Goal: Task Accomplishment & Management: Manage account settings

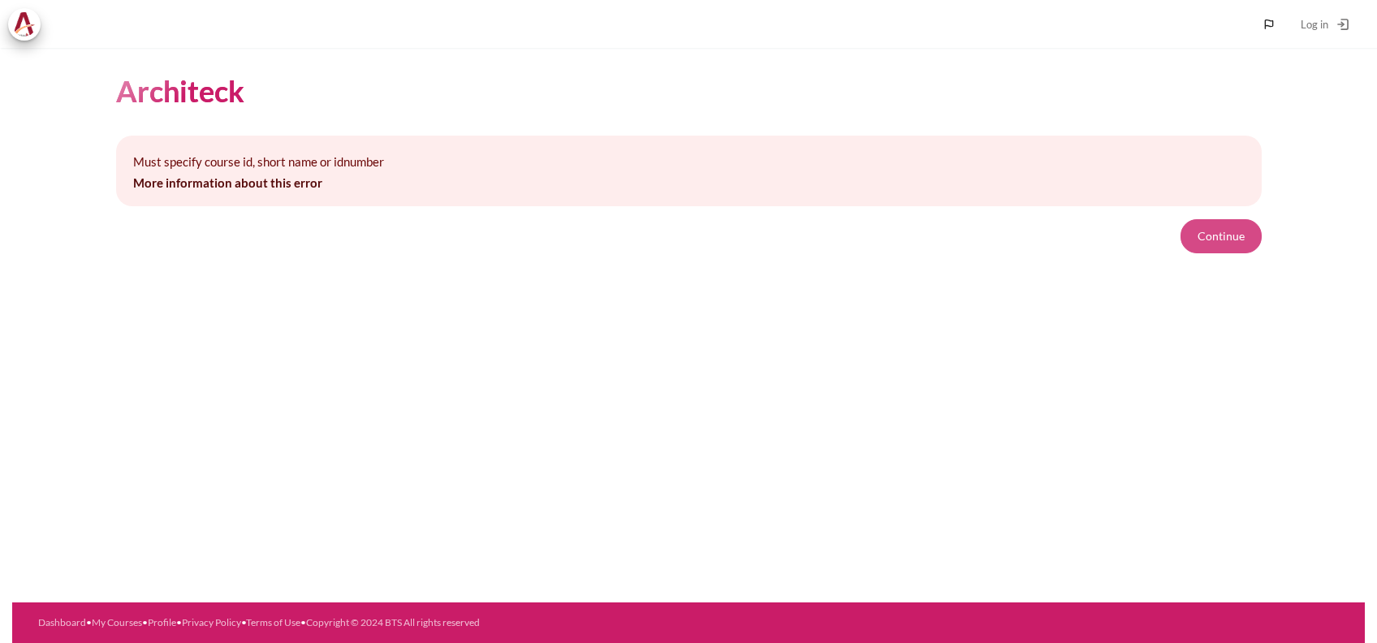
click at [1250, 245] on button "Continue" at bounding box center [1221, 236] width 81 height 34
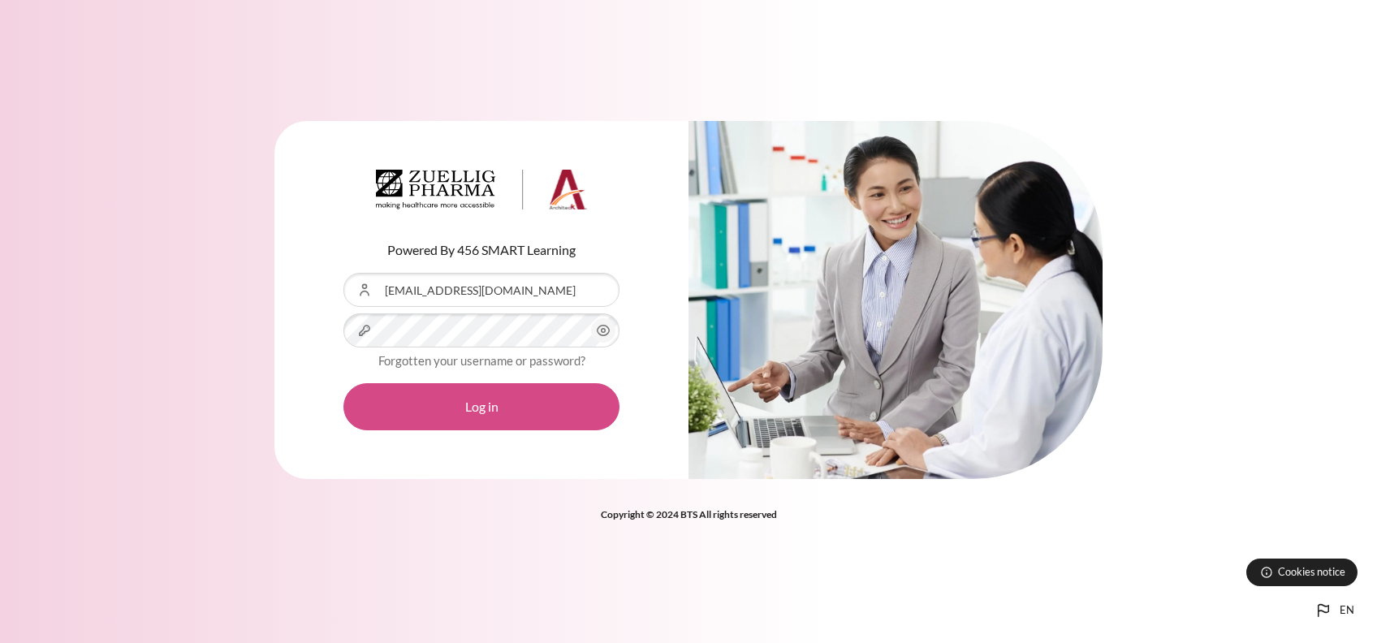
click at [471, 421] on button "Log in" at bounding box center [481, 406] width 276 height 47
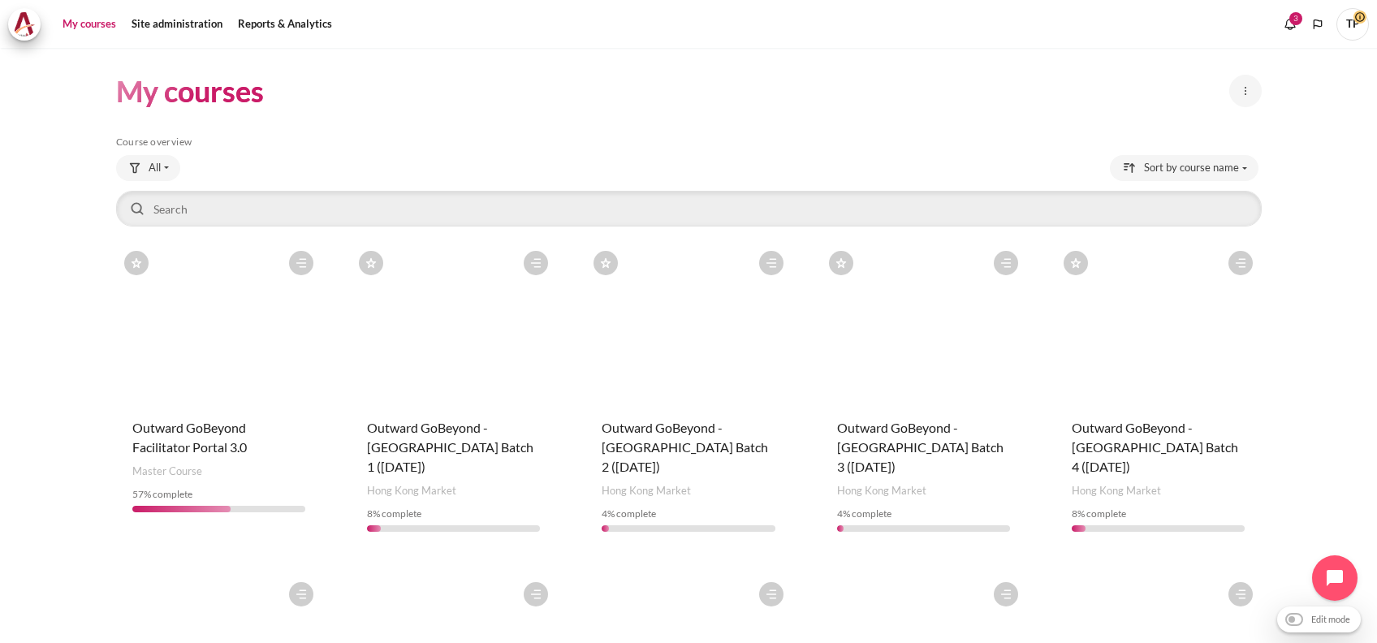
click at [0, 469] on html "Skip to main content My courses" at bounding box center [688, 321] width 1377 height 643
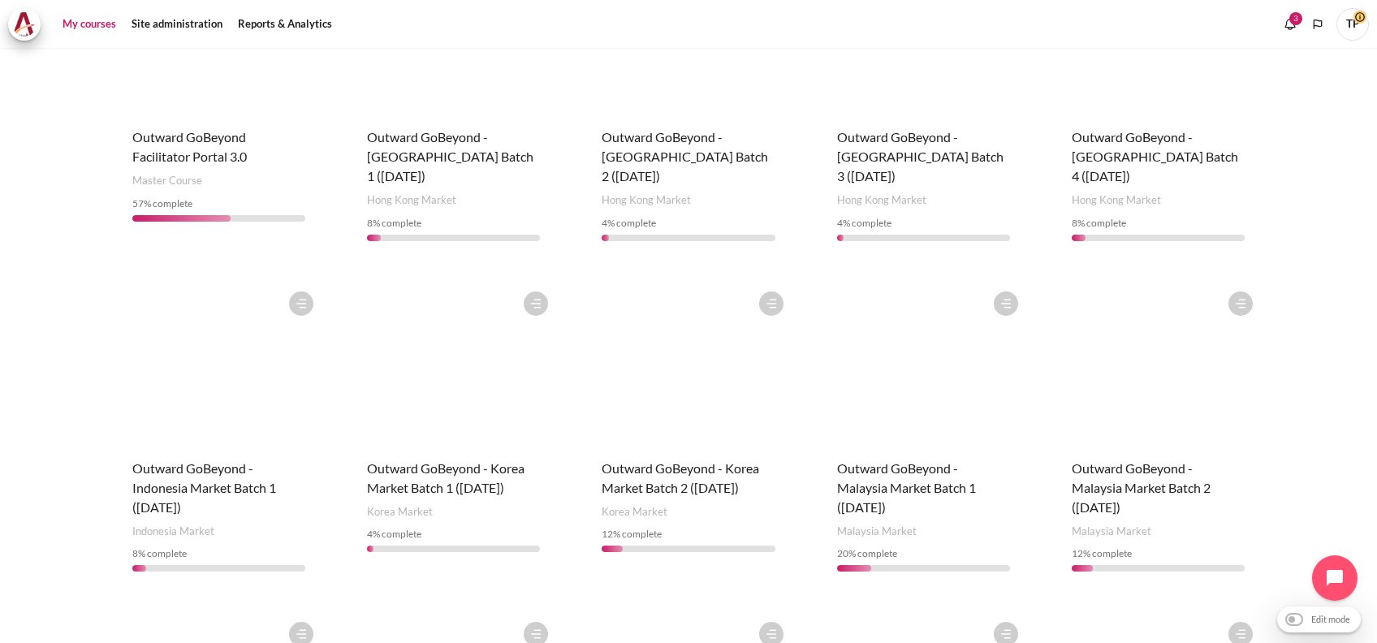
scroll to position [325, 0]
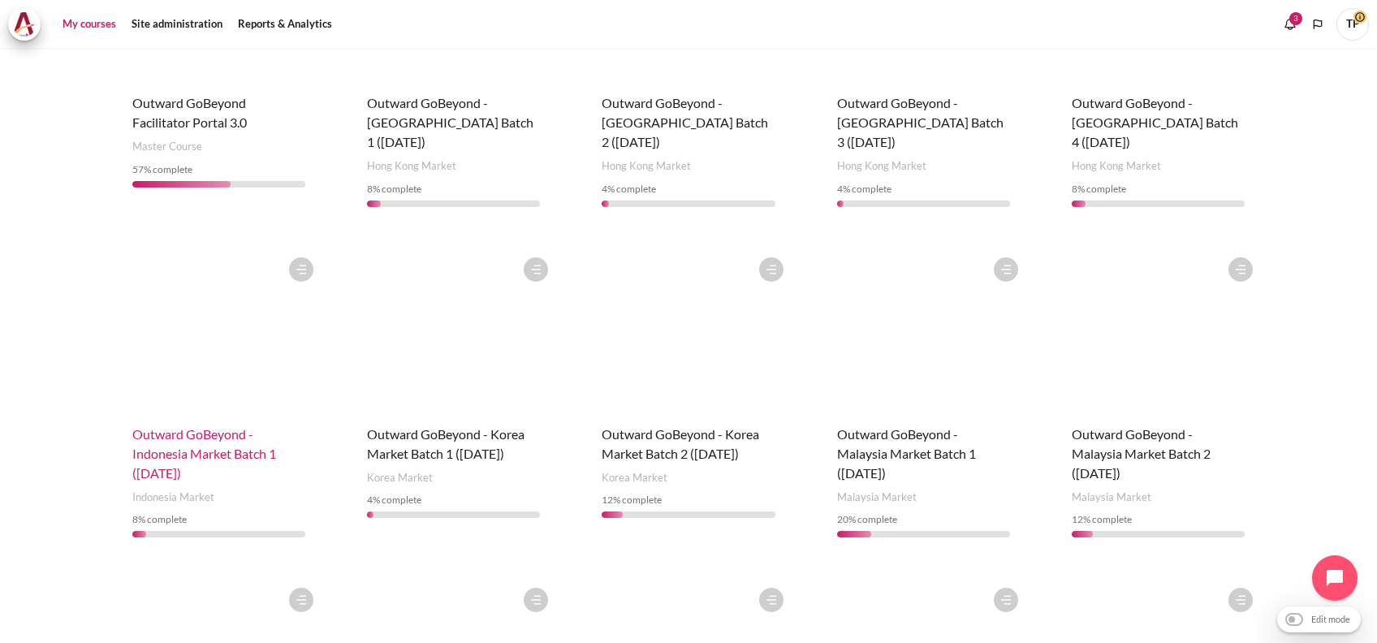
click at [175, 428] on span "Outward GoBeyond - Indonesia Market Batch 1 (Sep 2025)" at bounding box center [204, 453] width 144 height 54
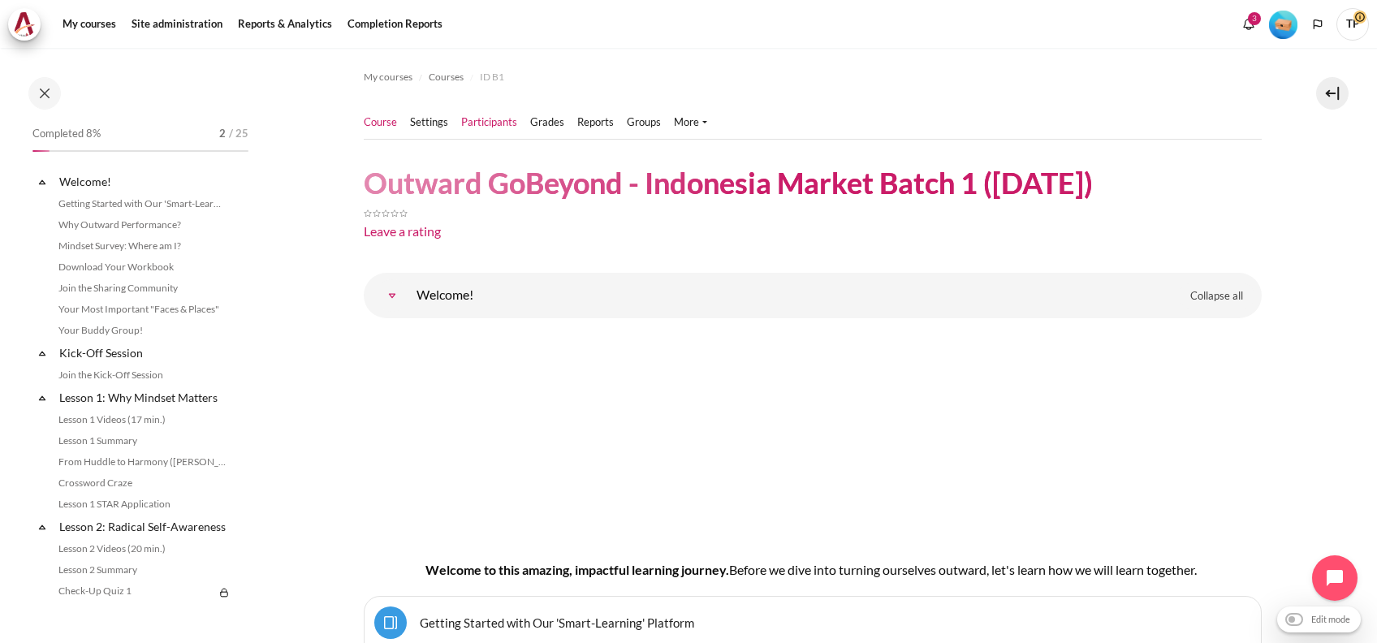
click at [482, 125] on link "Participants" at bounding box center [489, 122] width 56 height 16
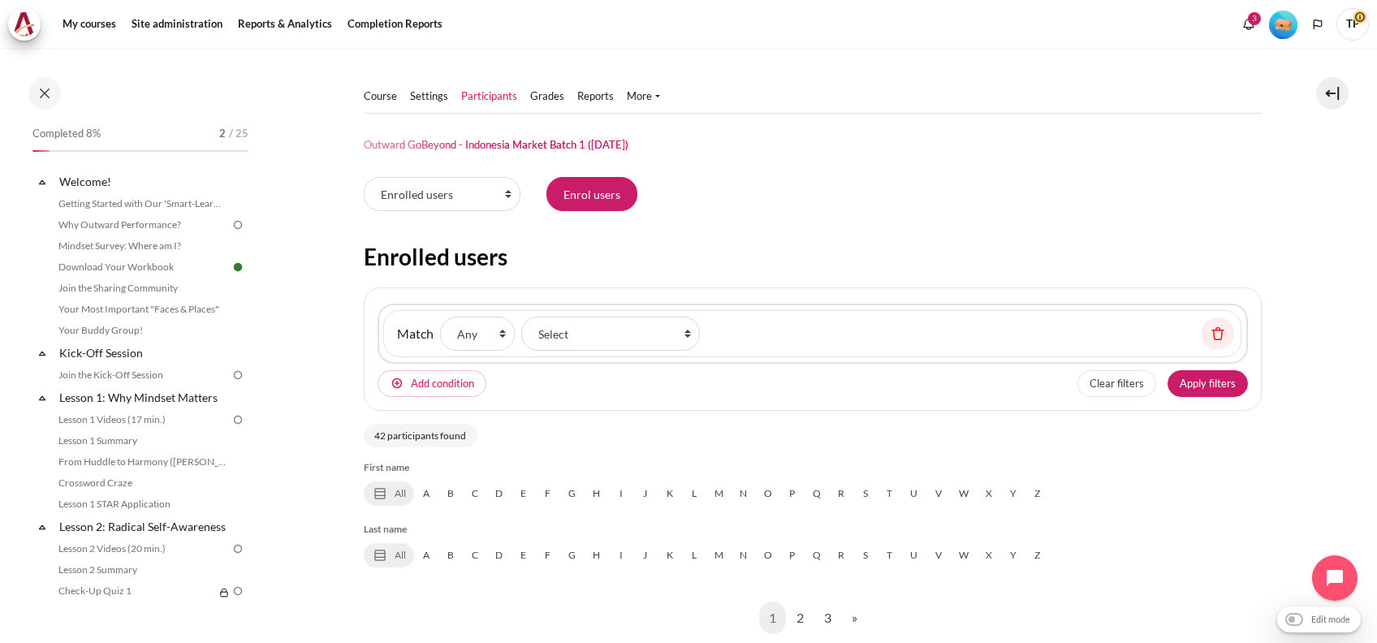
scroll to position [409, 0]
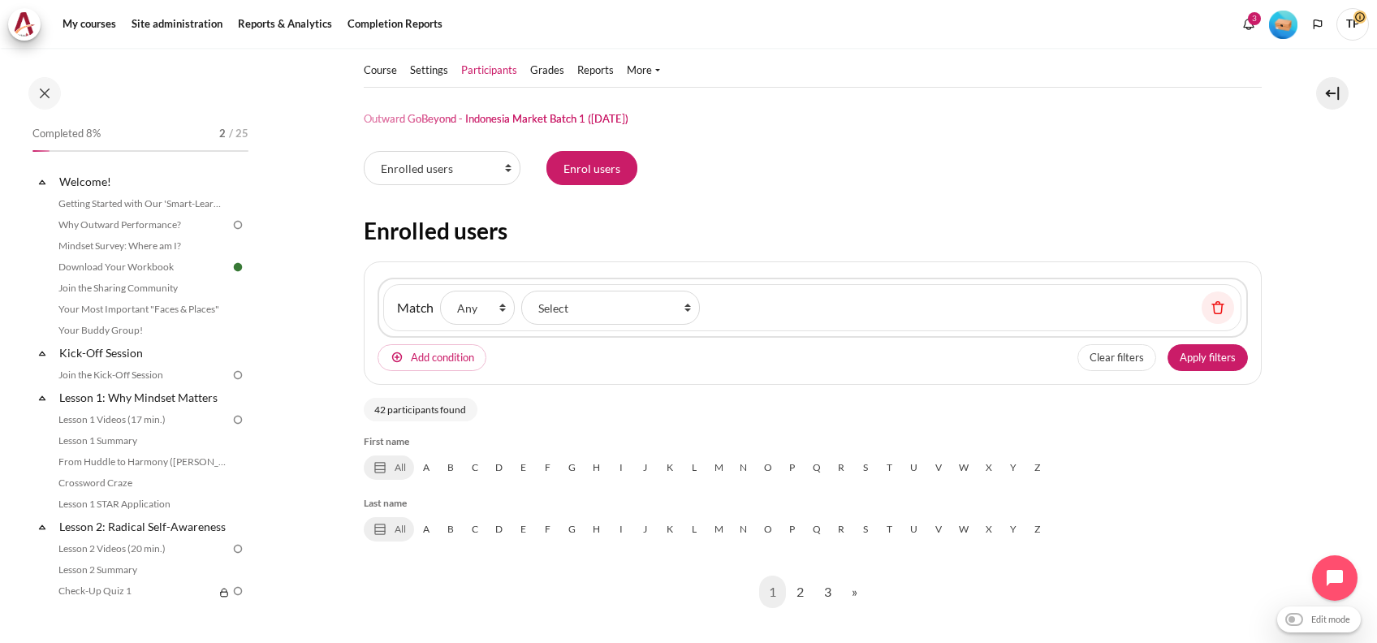
scroll to position [0, 0]
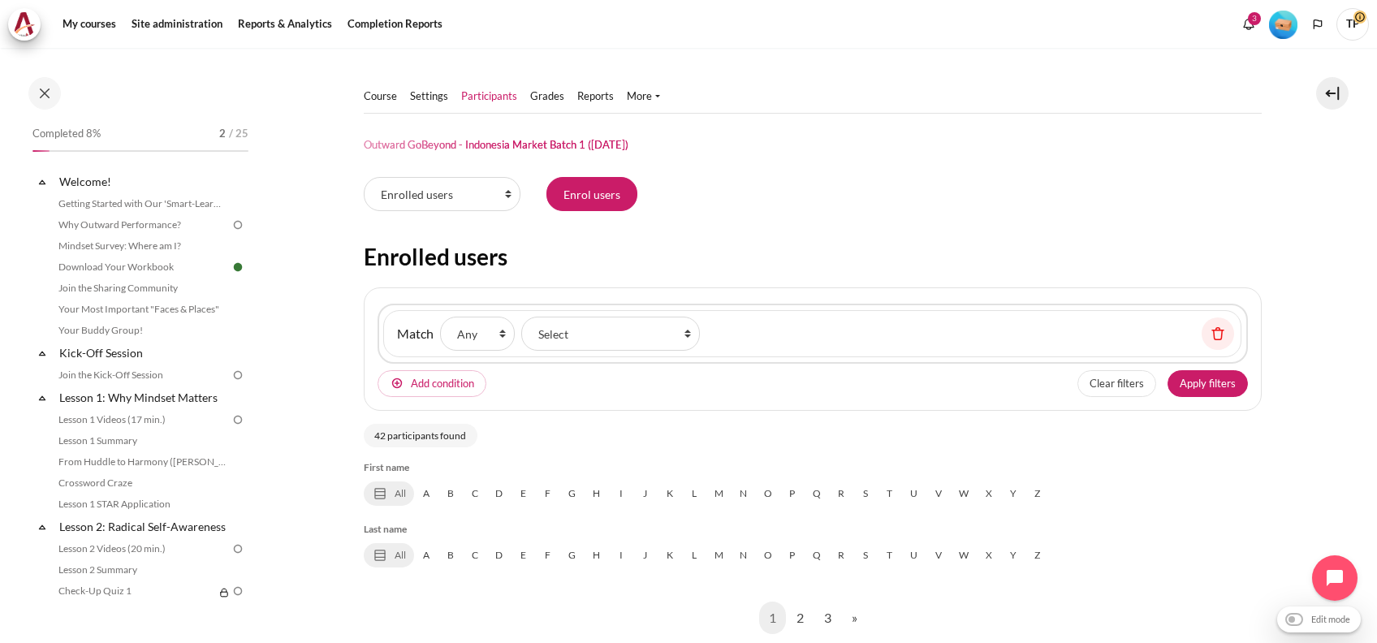
click at [1363, 31] on span "TP" at bounding box center [1352, 24] width 32 height 32
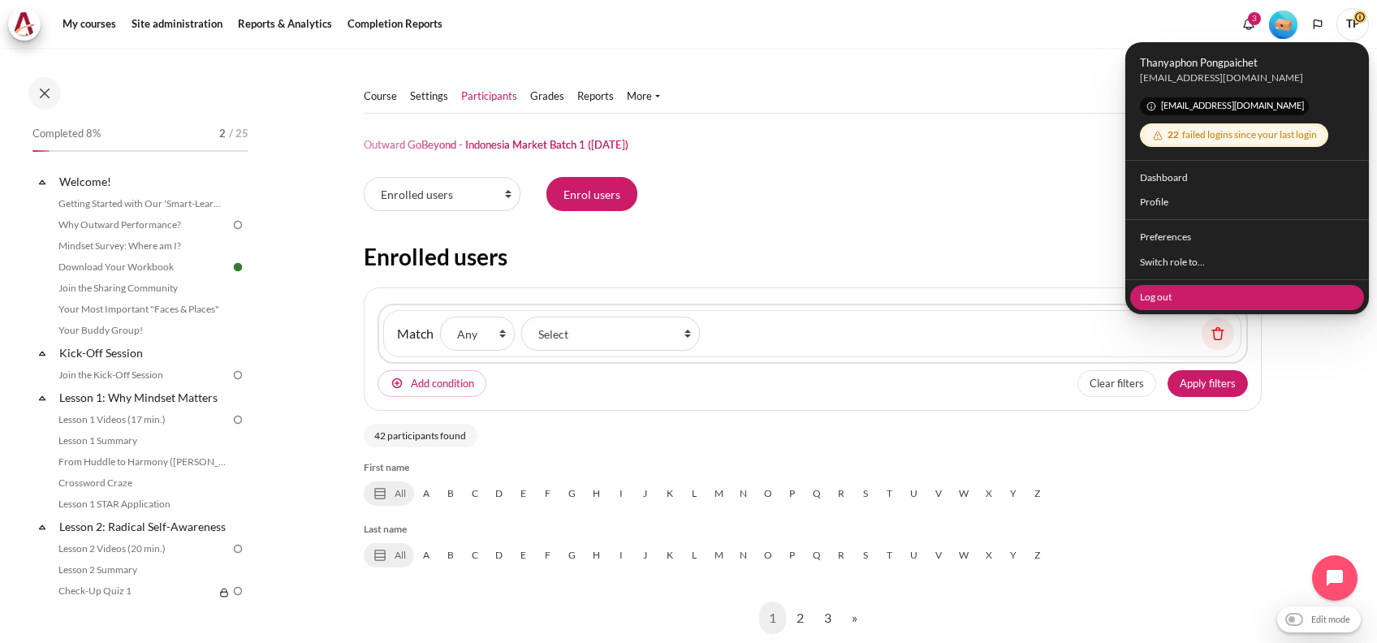
click at [1157, 296] on link "Log out" at bounding box center [1247, 296] width 235 height 25
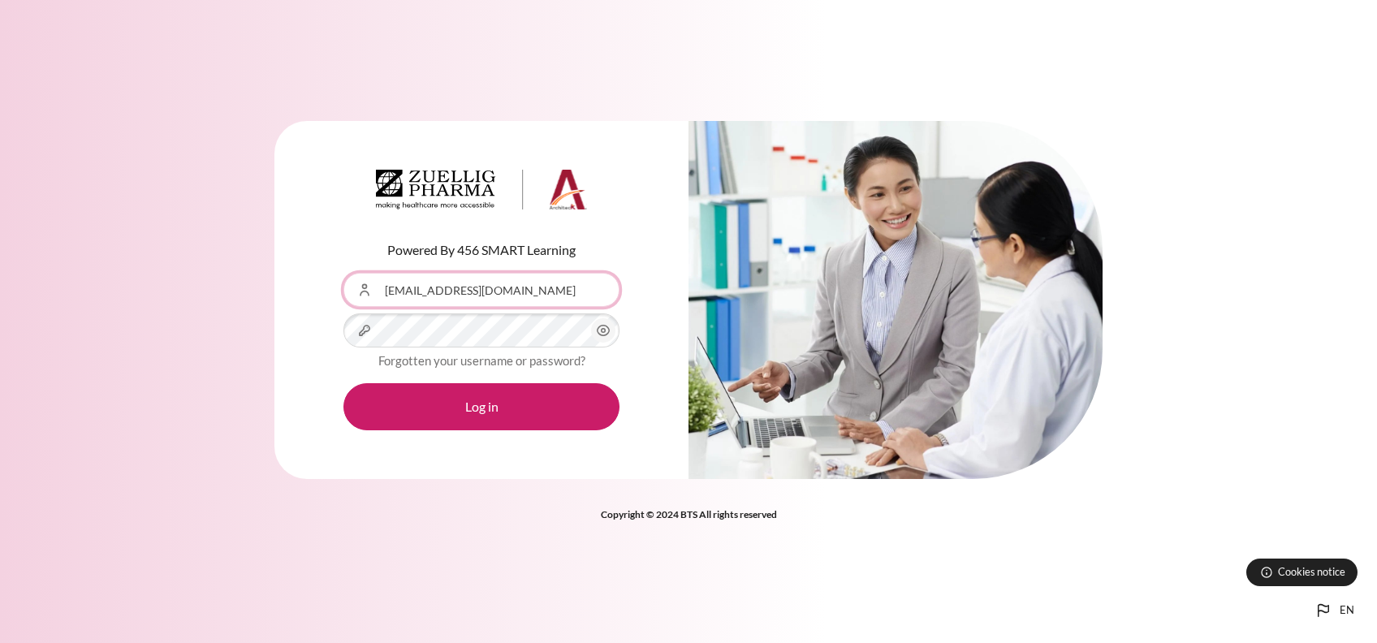
click at [538, 293] on input "[EMAIL_ADDRESS][DOMAIN_NAME]" at bounding box center [481, 290] width 276 height 34
drag, startPoint x: 520, startPoint y: 285, endPoint x: 156, endPoint y: 334, distance: 367.0
click at [104, 336] on div "Powered By 456 SMART Learning Username or Email Address thanyaphon.pongpaichet@…" at bounding box center [688, 310] width 1377 height 427
paste input "aalamsyah@zuelligpharma"
type input "aalamsyah@zuelligpharma.com"
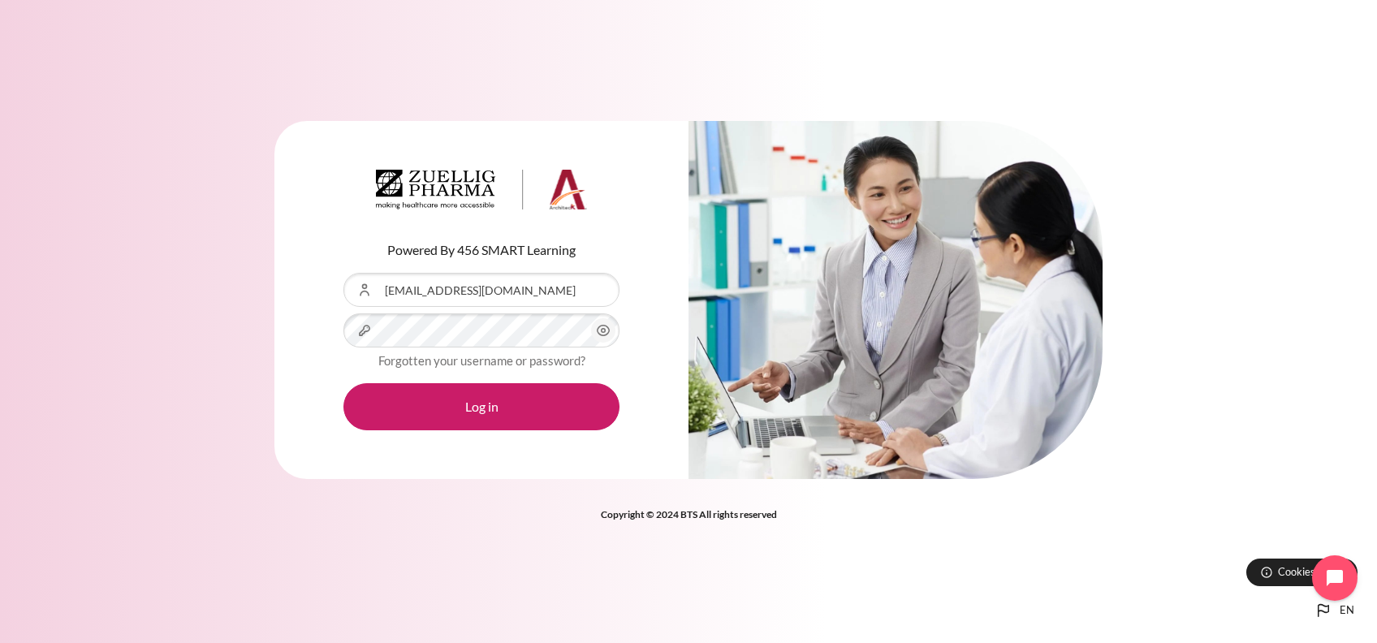
drag, startPoint x: 288, startPoint y: 322, endPoint x: 343, endPoint y: 313, distance: 55.9
click at [291, 322] on div "Powered By 456 SMART Learning Username or Email Address aalamsyah@zuelligpharma…" at bounding box center [481, 300] width 414 height 359
click at [145, 349] on div "Powered By 456 SMART Learning Username or Email Address aalamsyah@zuelligpharma…" at bounding box center [688, 310] width 1377 height 427
click at [213, 391] on div "Powered By 456 SMART Learning Username or Email Address aalamsyah@zuelligpharma…" at bounding box center [688, 310] width 1377 height 427
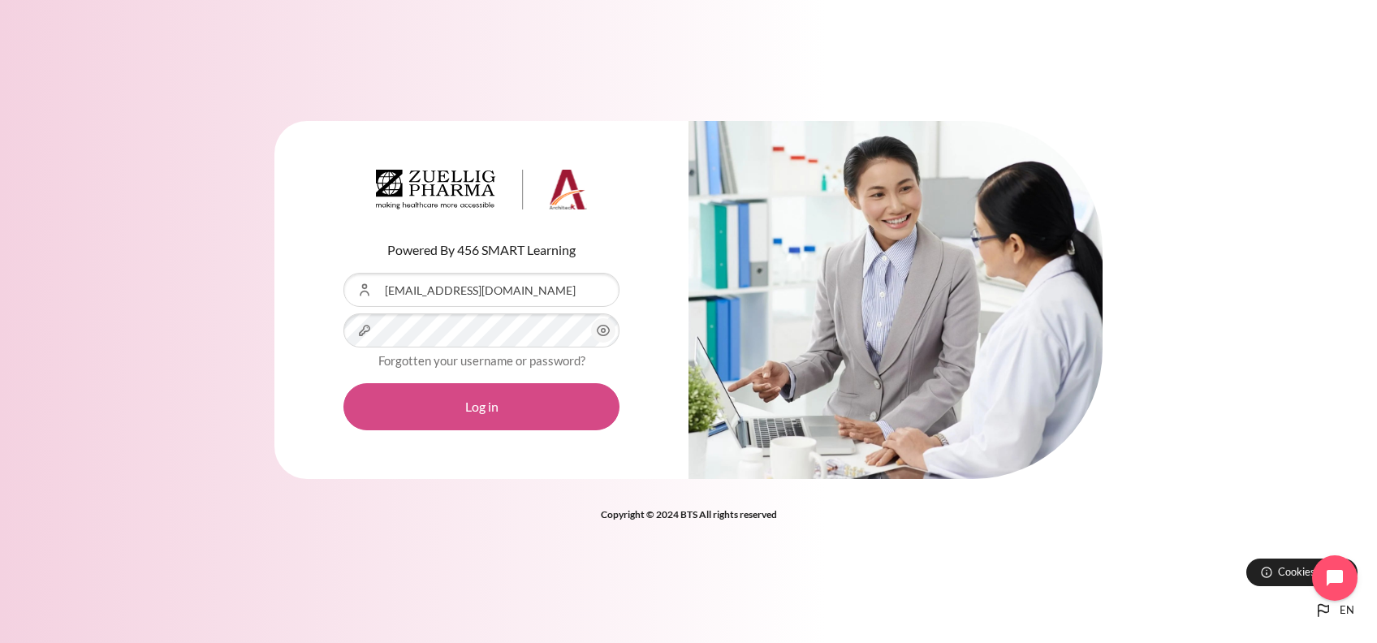
click at [421, 403] on button "Log in" at bounding box center [481, 406] width 276 height 47
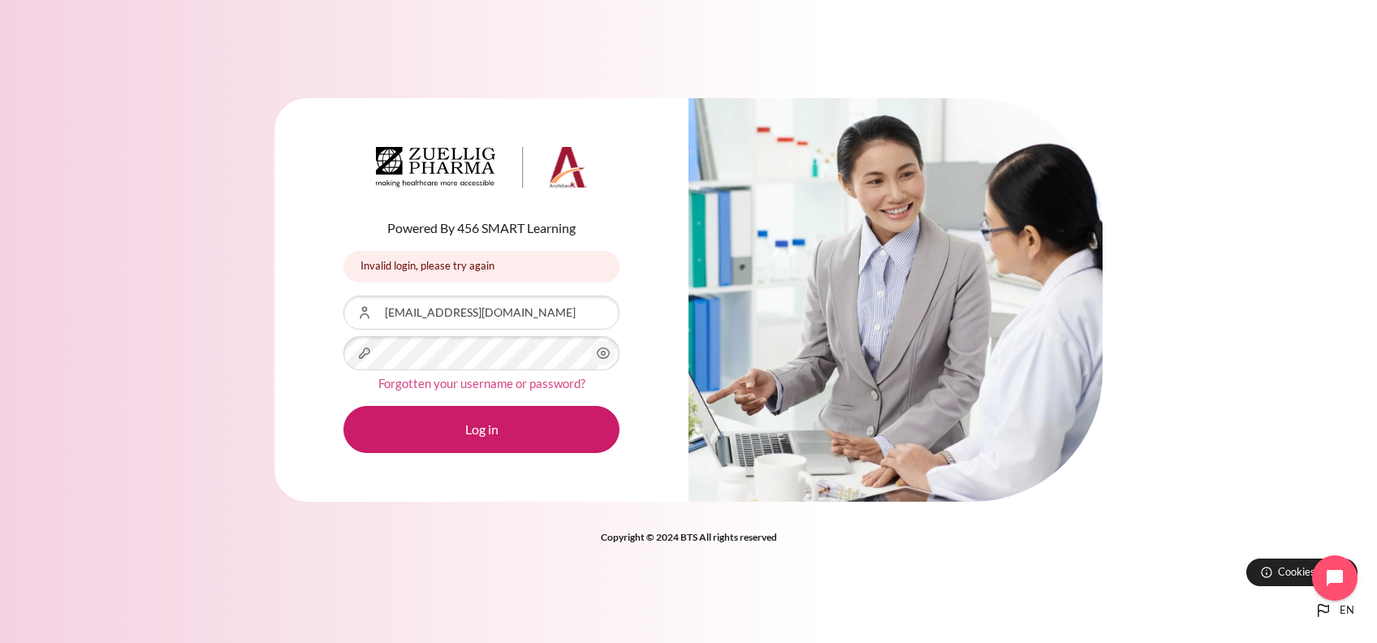
click at [469, 378] on link "Forgotten your username or password?" at bounding box center [481, 383] width 207 height 15
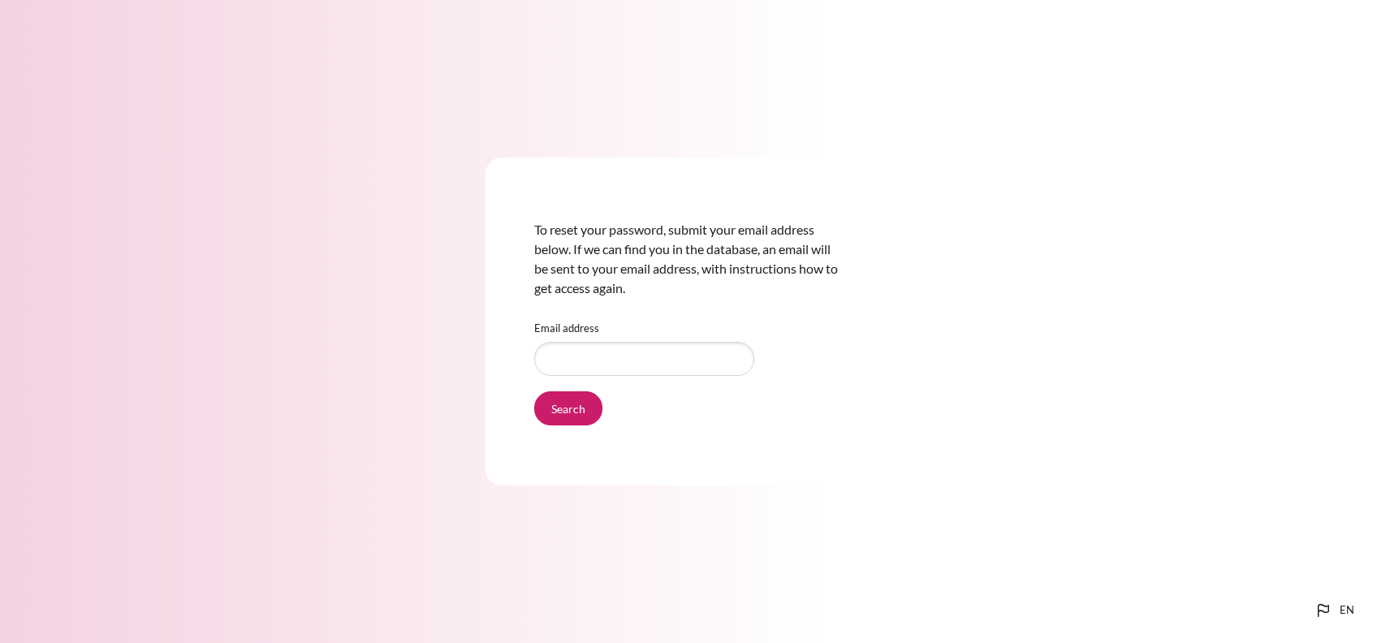
click at [576, 340] on div "Email address" at bounding box center [688, 348] width 309 height 63
click at [576, 349] on input "Email address" at bounding box center [644, 359] width 220 height 34
paste input "aalamsyah@zuelligpharma.com"
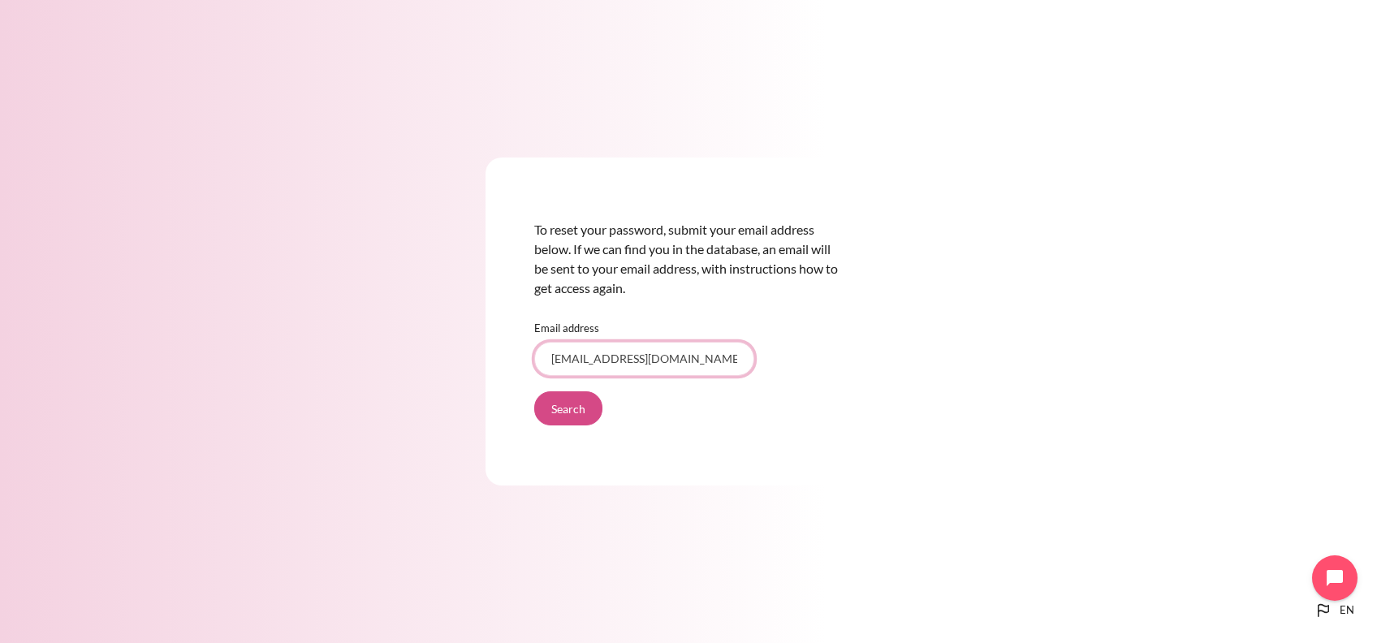
type input "aalamsyah@zuelligpharma.com"
click at [572, 414] on input "Search" at bounding box center [568, 408] width 68 height 34
